Goal: Transaction & Acquisition: Purchase product/service

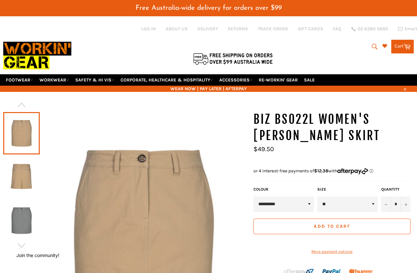
click at [72, 74] on link "WORKWEAR" at bounding box center [54, 79] width 35 height 11
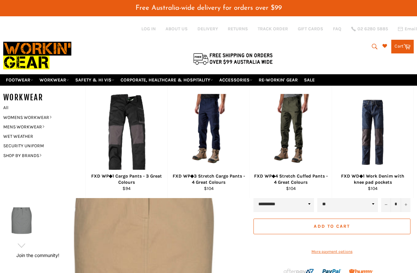
click at [9, 113] on link "WOMENS WORKWEAR" at bounding box center [39, 117] width 79 height 9
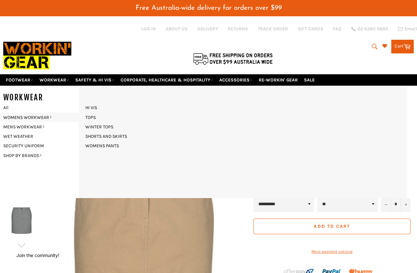
click at [61, 141] on link "SECURITY UNIFORM" at bounding box center [39, 145] width 79 height 9
click at [96, 132] on link "SHORTS AND SKIRTS" at bounding box center [106, 136] width 48 height 9
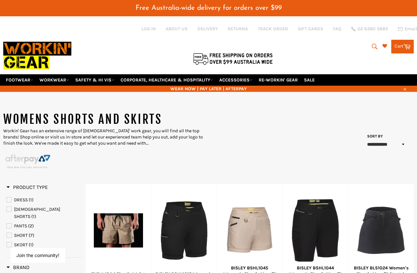
click at [71, 74] on link "WORKWEAR" at bounding box center [54, 79] width 35 height 11
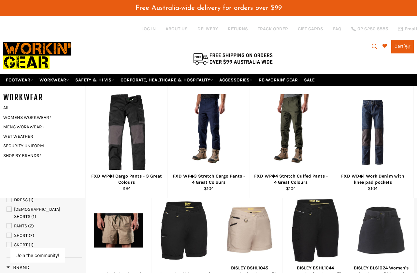
click at [4, 103] on link "All" at bounding box center [42, 107] width 85 height 9
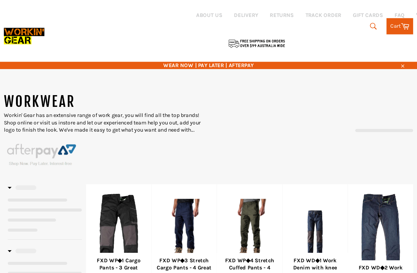
scroll to position [131, 0]
